Goal: Task Accomplishment & Management: Manage account settings

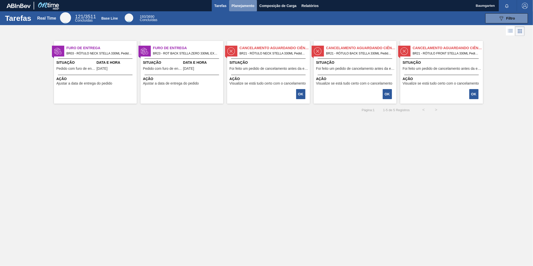
click at [240, 5] on span "Planejamento" at bounding box center [242, 6] width 23 height 6
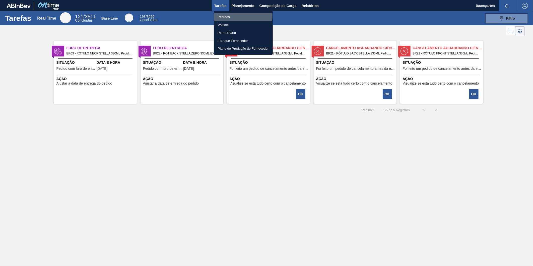
click at [227, 16] on li "Pedidos" at bounding box center [243, 17] width 59 height 8
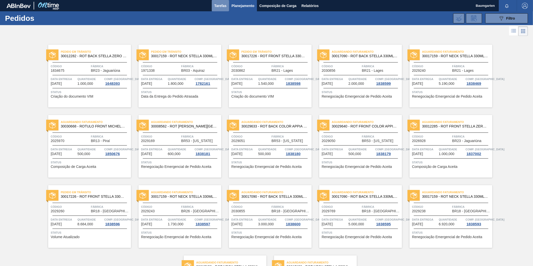
click at [217, 4] on span "Tarefas" at bounding box center [220, 6] width 12 height 6
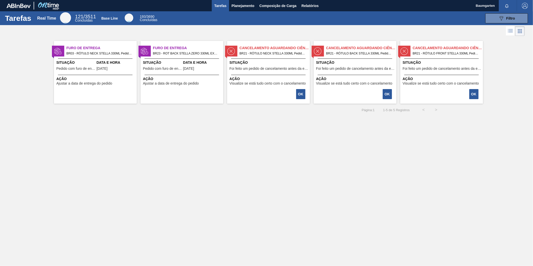
click at [249, 68] on span "Foi feito um pedido de cancelamento antes da etapa de aguardando faturamento" at bounding box center [268, 69] width 79 height 4
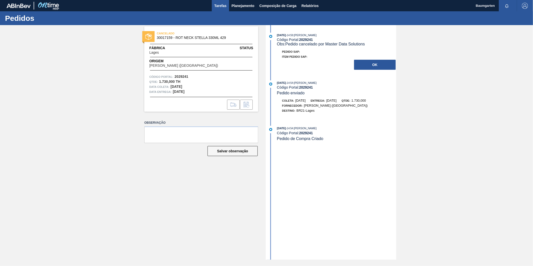
click at [213, 8] on button "Tarefas" at bounding box center [220, 5] width 17 height 11
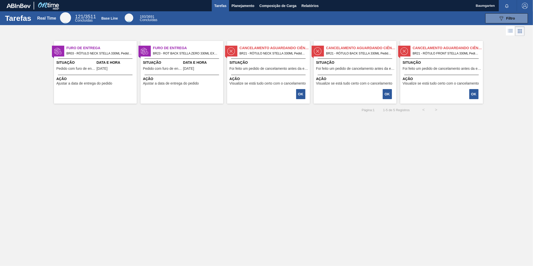
click at [344, 57] on div "Cancelamento aguardando ciência BR21 - RÓTULO BACK STELLA 330ML Pedido - 203085…" at bounding box center [354, 72] width 83 height 63
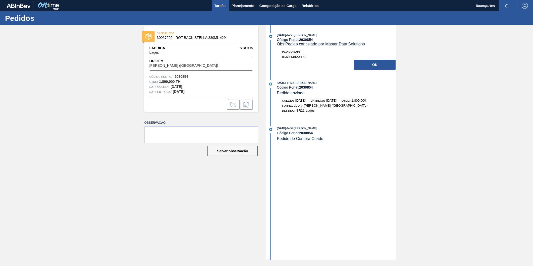
click at [225, 8] on span "Tarefas" at bounding box center [220, 6] width 12 height 6
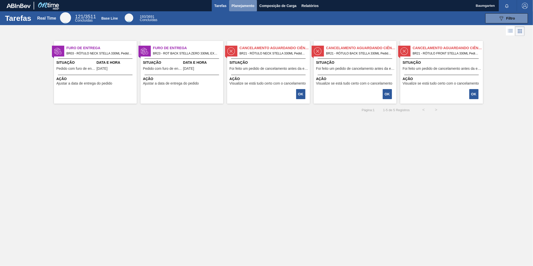
click at [237, 4] on span "Planejamento" at bounding box center [242, 6] width 23 height 6
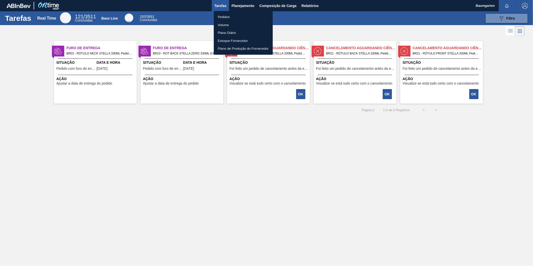
click at [248, 3] on div at bounding box center [266, 133] width 533 height 266
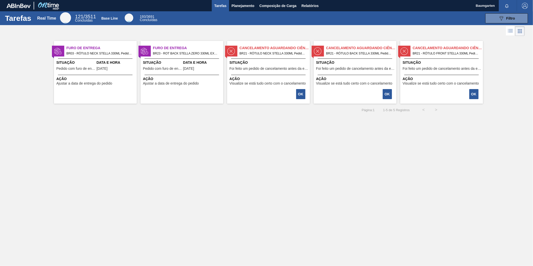
click at [240, 6] on span "Planejamento" at bounding box center [242, 6] width 23 height 6
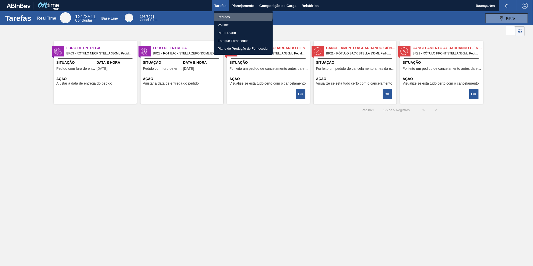
click at [228, 14] on li "Pedidos" at bounding box center [243, 17] width 59 height 8
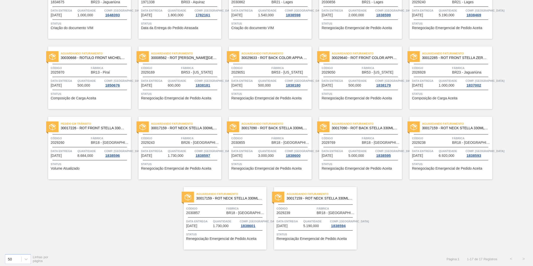
scroll to position [71, 0]
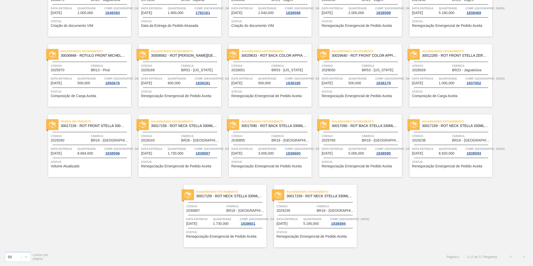
click at [87, 77] on span "Quantidade" at bounding box center [90, 78] width 26 height 5
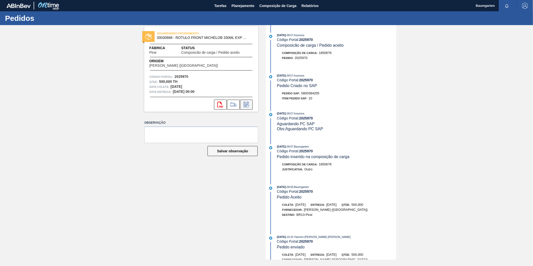
click at [245, 105] on icon at bounding box center [246, 105] width 8 height 6
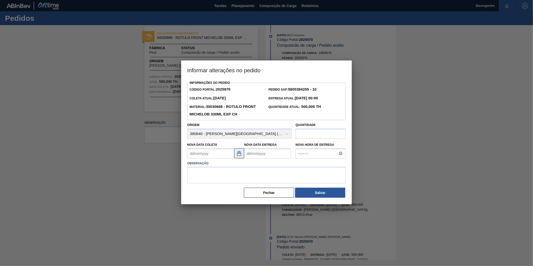
click at [239, 156] on img at bounding box center [239, 153] width 6 height 6
click at [204, 156] on Coleta2025970 "Nova Data Coleta" at bounding box center [210, 153] width 47 height 10
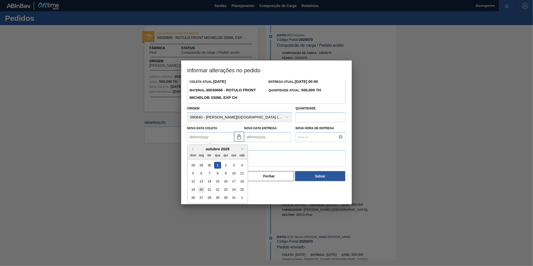
click at [202, 190] on div "20" at bounding box center [201, 189] width 7 height 7
type Coleta2025970 "[DATE]"
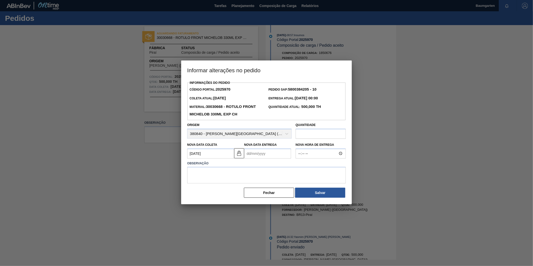
click at [260, 155] on Entrega2025970 "Nova Data Entrega" at bounding box center [267, 153] width 47 height 10
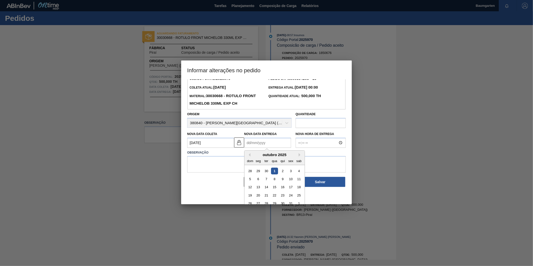
scroll to position [17, 0]
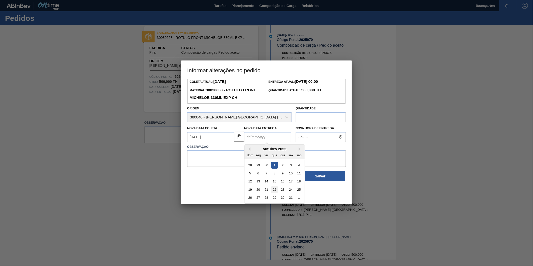
click at [276, 191] on div "22" at bounding box center [274, 189] width 7 height 7
type Entrega2025970 "[DATE]"
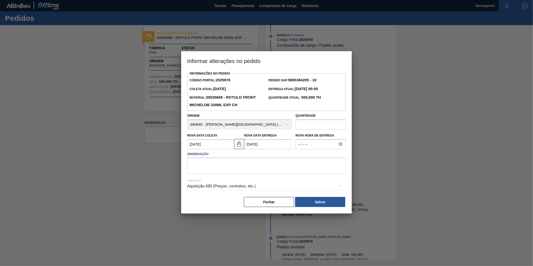
scroll to position [0, 0]
click at [248, 168] on textarea at bounding box center [266, 165] width 158 height 17
type textarea "alteração na data de entrega"
click at [313, 200] on button "Salvar" at bounding box center [320, 202] width 50 height 10
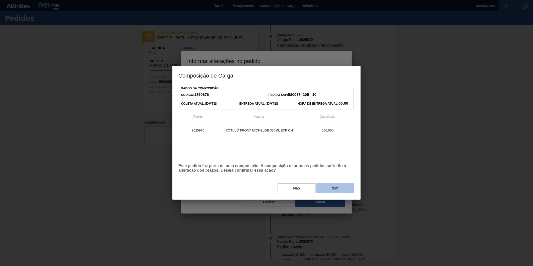
click at [340, 189] on button "Sim" at bounding box center [335, 188] width 38 height 10
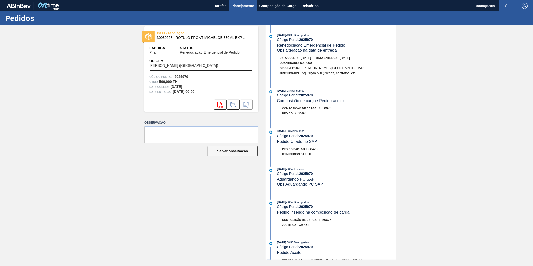
click at [233, 8] on span "Planejamento" at bounding box center [242, 6] width 23 height 6
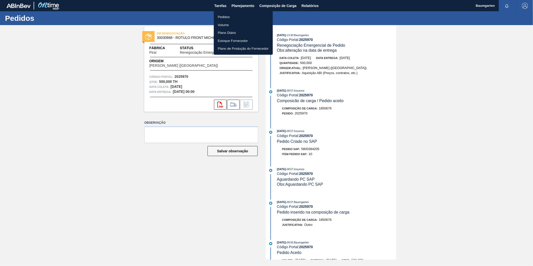
click at [224, 18] on li "Pedidos" at bounding box center [243, 17] width 59 height 8
